Goal: Transaction & Acquisition: Purchase product/service

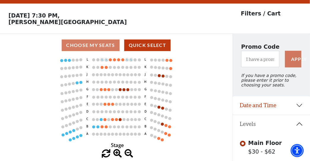
scroll to position [27, 0]
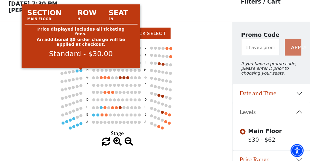
click at [80, 72] on circle at bounding box center [81, 70] width 3 height 3
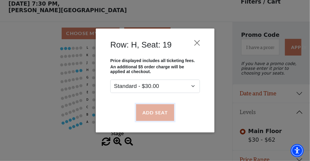
click at [152, 112] on button "Add Seat" at bounding box center [155, 112] width 38 height 17
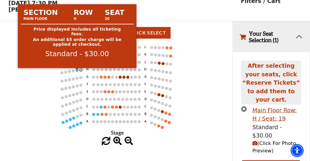
click at [77, 72] on circle at bounding box center [77, 70] width 3 height 3
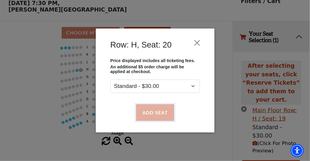
click at [149, 111] on button "Add Seat" at bounding box center [155, 112] width 38 height 17
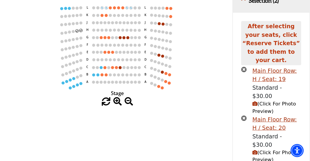
scroll to position [68, 0]
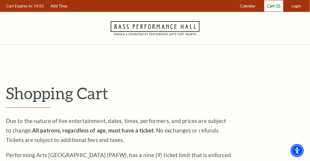
click at [273, 5] on span "Cart" at bounding box center [271, 6] width 8 height 5
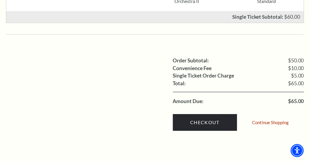
scroll to position [359, 0]
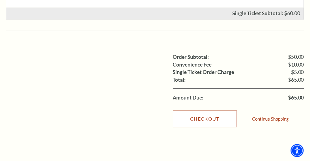
click at [189, 110] on link "Checkout" at bounding box center [205, 118] width 64 height 17
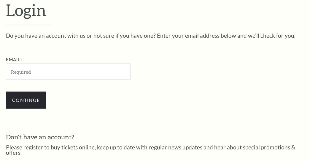
scroll to position [150, 0]
click at [32, 68] on input "Email:" at bounding box center [68, 72] width 125 height 16
type input "sterlingtx@hotmail.com"
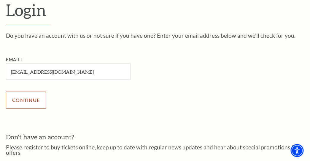
click at [16, 96] on input "Continue" at bounding box center [26, 100] width 40 height 17
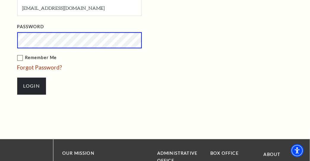
scroll to position [253, 0]
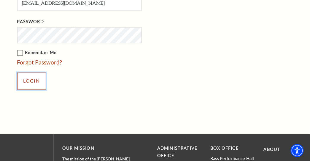
click at [31, 77] on input "Login" at bounding box center [31, 81] width 29 height 17
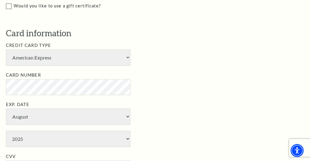
scroll to position [316, 0]
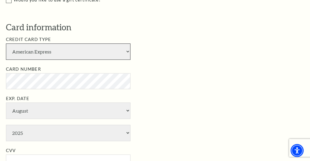
click at [128, 50] on select "American Express Visa Master Card Discover" at bounding box center [68, 51] width 125 height 16
select select "25"
click at [6, 43] on select "American Express Visa Master Card Discover" at bounding box center [68, 51] width 125 height 16
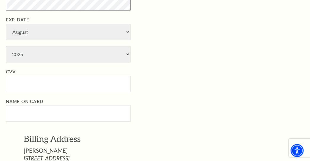
scroll to position [400, 0]
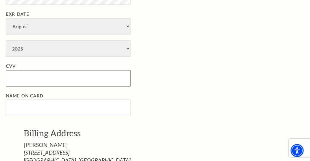
click at [15, 76] on input "CVV" at bounding box center [68, 78] width 125 height 16
type input "381"
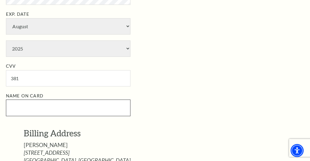
click at [12, 108] on input "Name on Card" at bounding box center [68, 107] width 125 height 16
type input "S"
type input "Larry Lauer"
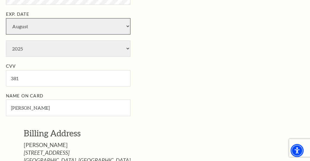
click at [129, 26] on select "January February March April May June July August September October November De…" at bounding box center [68, 26] width 125 height 16
select select "4"
click at [6, 18] on select "January February March April May June July August September October November De…" at bounding box center [68, 26] width 125 height 16
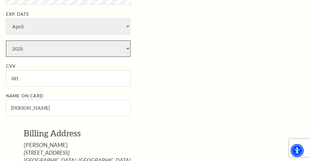
click at [128, 45] on select "2025 2026 2027 2028 2029 2030 2031 2032 2033 2034" at bounding box center [68, 48] width 125 height 16
select select "2028"
click at [6, 40] on select "2025 2026 2027 2028 2029 2030 2031 2032 2033 2034" at bounding box center [68, 48] width 125 height 16
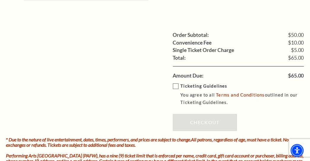
scroll to position [693, 0]
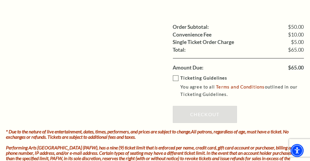
click at [178, 75] on label "Ticketing Guidelines You agree to all Terms and Conditions outlined in our Tick…" at bounding box center [243, 87] width 140 height 24
click at [0, 0] on input "Ticketing Guidelines You agree to all Terms and Conditions outlined in our Tick…" at bounding box center [0, 0] width 0 height 0
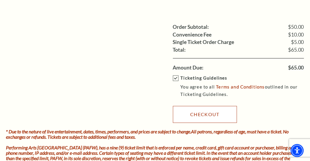
click at [200, 110] on link "Checkout" at bounding box center [205, 114] width 64 height 17
